Goal: Task Accomplishment & Management: Manage account settings

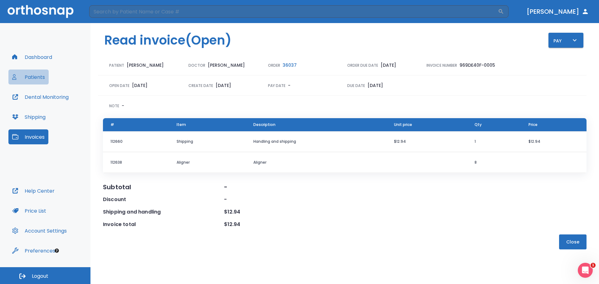
click at [34, 78] on button "Patients" at bounding box center [28, 77] width 40 height 15
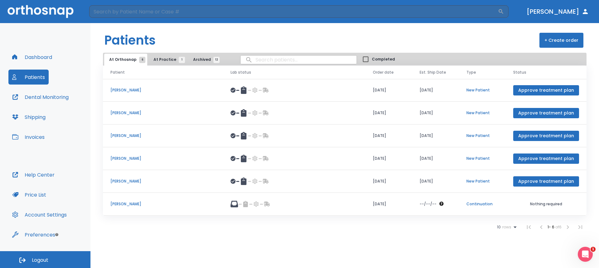
click at [122, 203] on p "[PERSON_NAME]" at bounding box center [162, 204] width 105 height 6
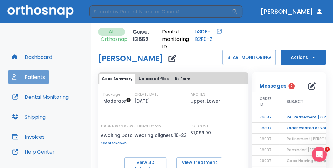
click at [34, 79] on button "Patients" at bounding box center [28, 77] width 40 height 15
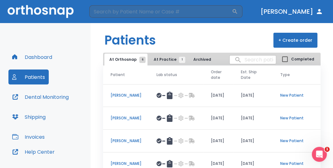
click at [122, 117] on p "[PERSON_NAME]" at bounding box center [125, 118] width 31 height 6
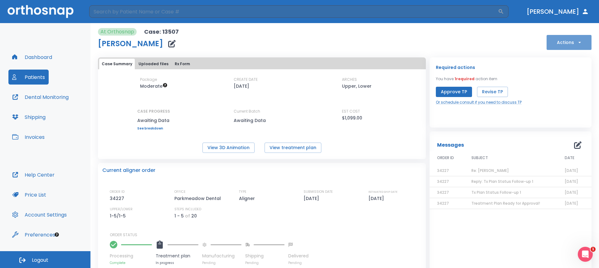
click at [577, 41] on icon "button" at bounding box center [580, 42] width 6 height 6
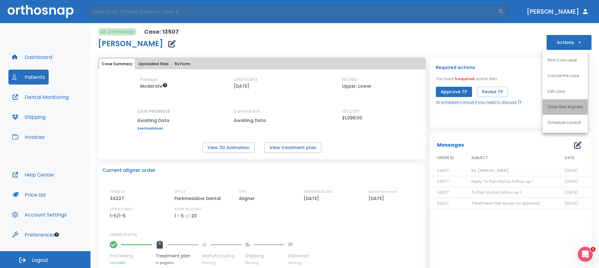
click at [566, 107] on p "Order Next Aligners" at bounding box center [565, 107] width 35 height 6
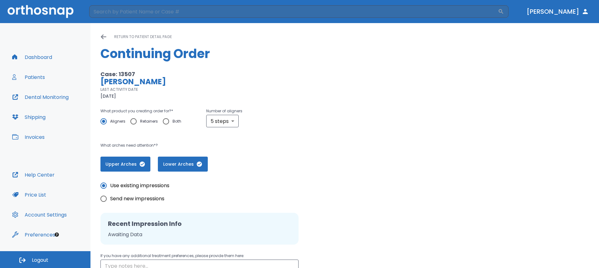
scroll to position [68, 0]
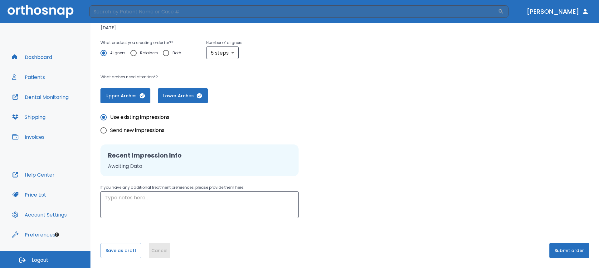
click at [156, 252] on button "Cancel" at bounding box center [159, 250] width 21 height 15
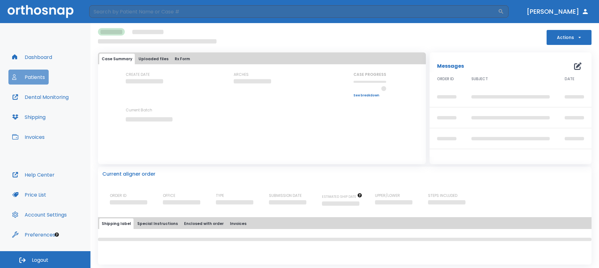
click at [39, 76] on button "Patients" at bounding box center [28, 77] width 40 height 15
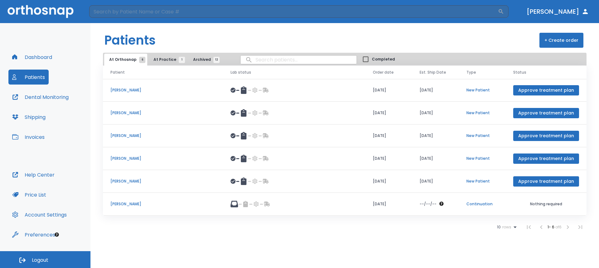
click at [120, 203] on p "[PERSON_NAME]" at bounding box center [162, 204] width 105 height 6
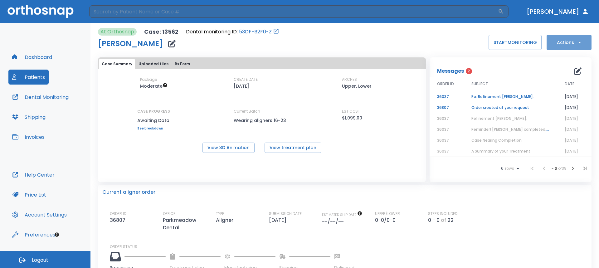
click at [577, 43] on icon "button" at bounding box center [580, 42] width 6 height 6
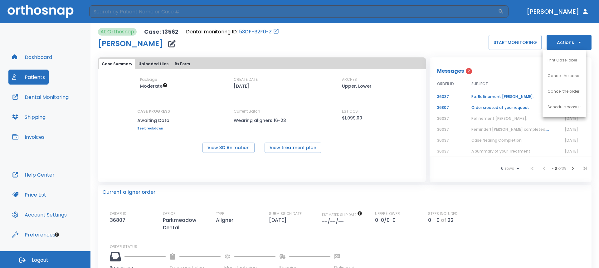
click at [416, 21] on div at bounding box center [299, 134] width 599 height 268
click at [503, 108] on td "Order created at your request" at bounding box center [510, 107] width 93 height 11
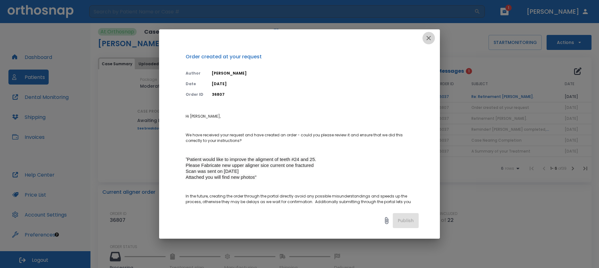
click at [430, 38] on icon "button" at bounding box center [428, 37] width 7 height 7
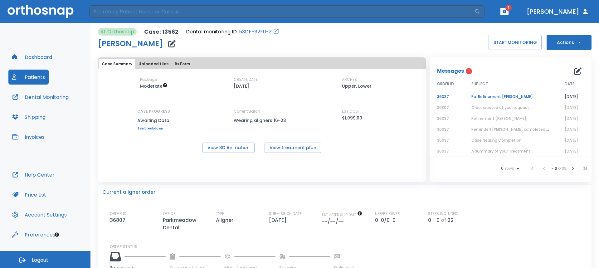
click at [493, 96] on td "Re: Refinement [PERSON_NAME]." at bounding box center [510, 96] width 93 height 11
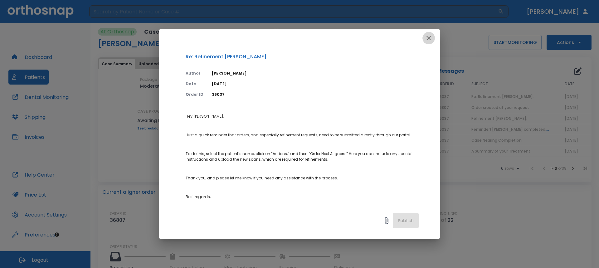
click at [429, 37] on icon "button" at bounding box center [429, 38] width 4 height 4
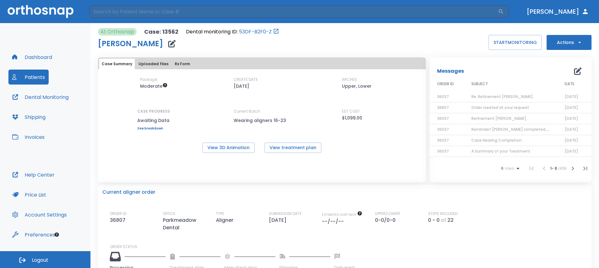
click at [578, 42] on icon "button" at bounding box center [579, 42] width 2 height 1
click at [574, 41] on div at bounding box center [299, 134] width 599 height 268
click at [274, 32] on icon "Open patient in dental monitoring portal" at bounding box center [276, 31] width 6 height 6
click at [266, 32] on link "53DF-B2F0-Z" at bounding box center [255, 31] width 33 height 7
click at [578, 42] on icon "button" at bounding box center [579, 42] width 2 height 1
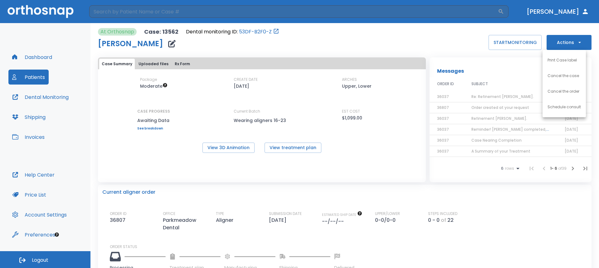
click at [454, 36] on div at bounding box center [299, 134] width 599 height 268
